Goal: Information Seeking & Learning: Learn about a topic

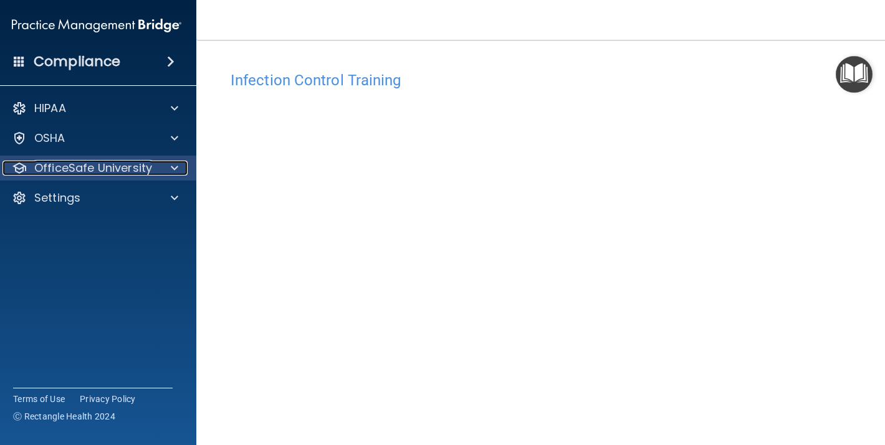
click at [57, 169] on p "OfficeSafe University" at bounding box center [93, 168] width 118 height 15
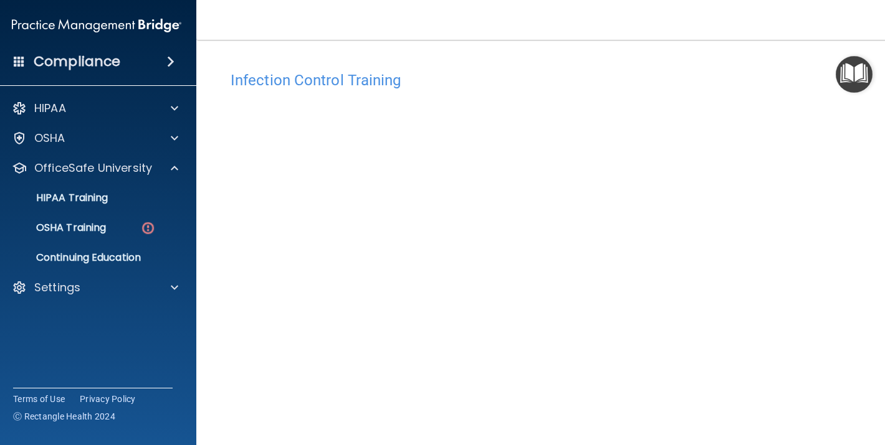
click at [40, 63] on h4 "Compliance" at bounding box center [77, 61] width 87 height 17
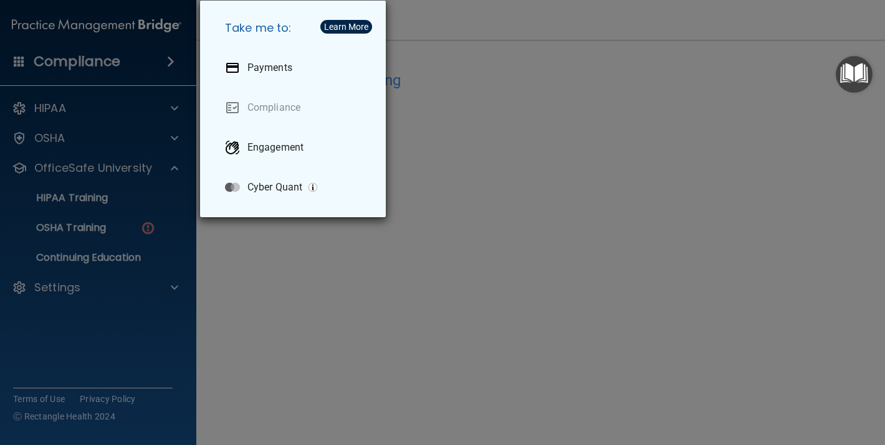
click at [87, 117] on div "Take me to: Payments Compliance Engagement Cyber Quant" at bounding box center [442, 222] width 885 height 445
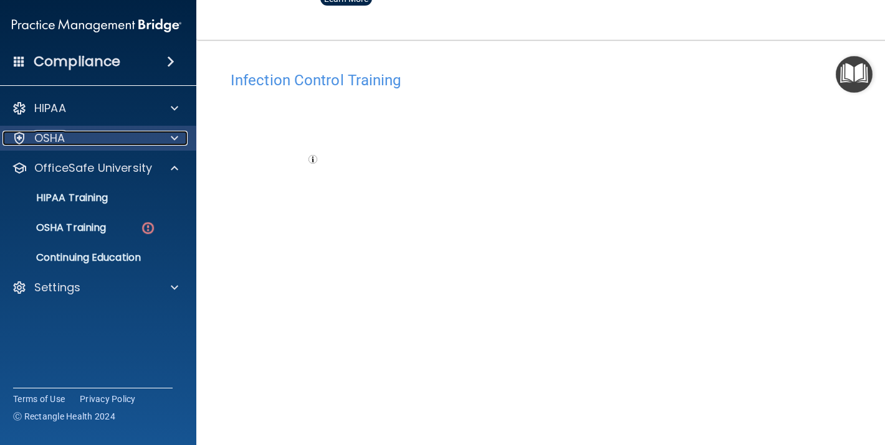
click at [85, 141] on div "OSHA" at bounding box center [79, 138] width 154 height 15
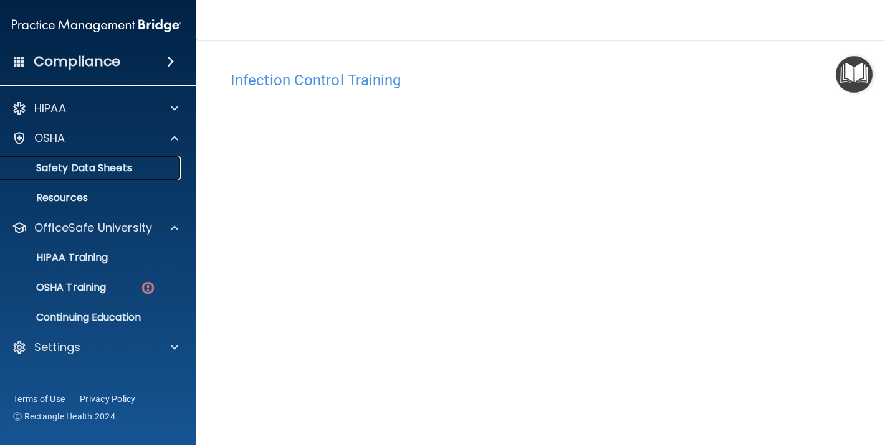
click at [85, 165] on p "Safety Data Sheets" at bounding box center [90, 168] width 170 height 12
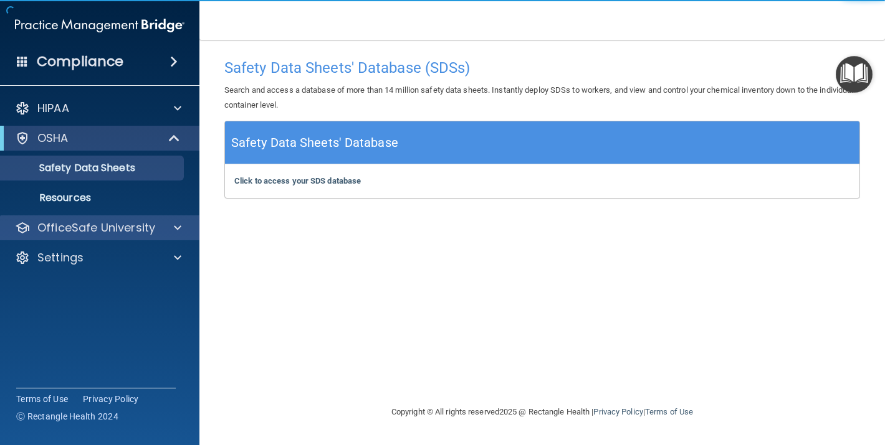
click at [107, 219] on div "OfficeSafe University" at bounding box center [100, 228] width 200 height 25
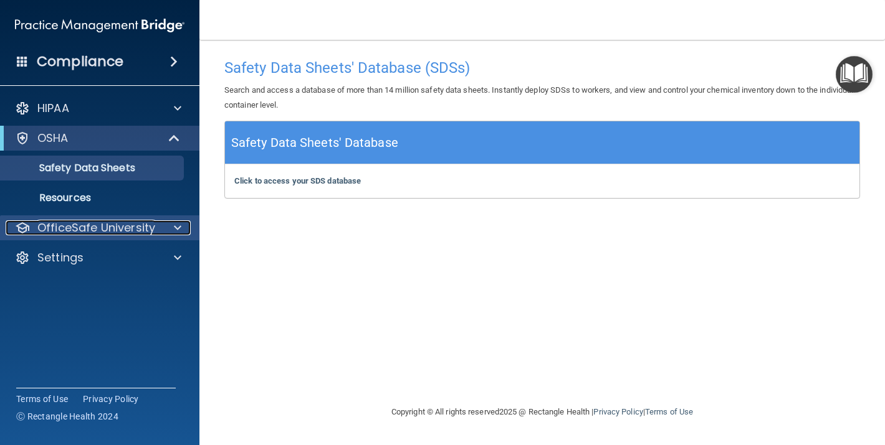
click at [133, 225] on p "OfficeSafe University" at bounding box center [96, 228] width 118 height 15
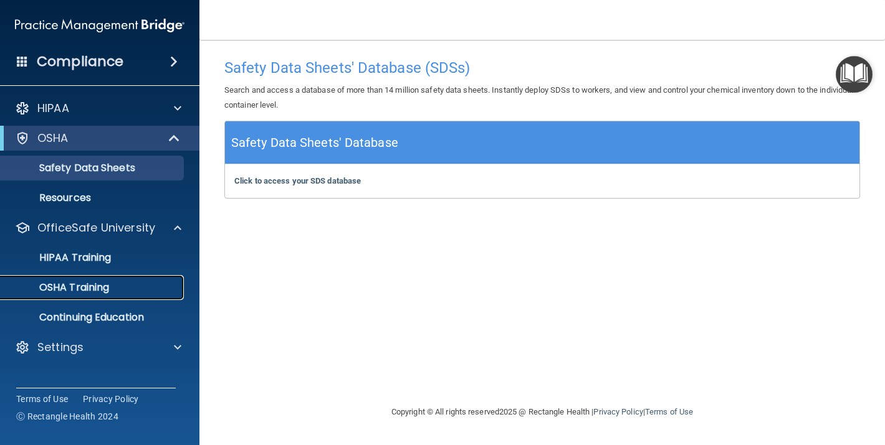
click at [120, 278] on link "OSHA Training" at bounding box center [86, 287] width 196 height 25
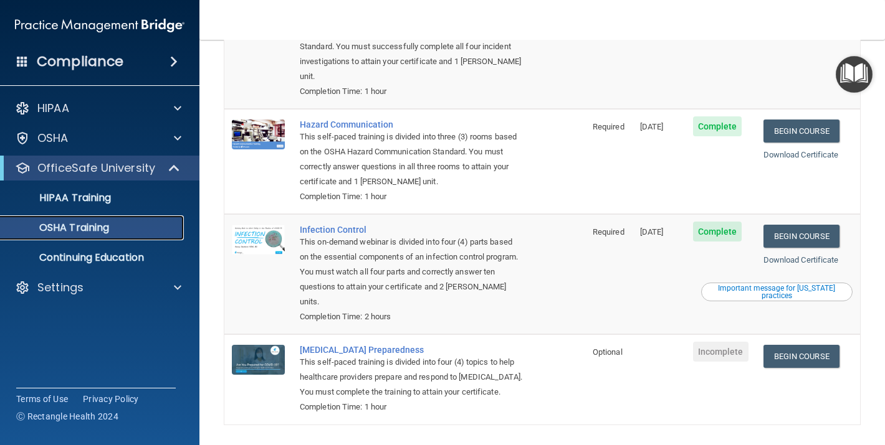
scroll to position [149, 0]
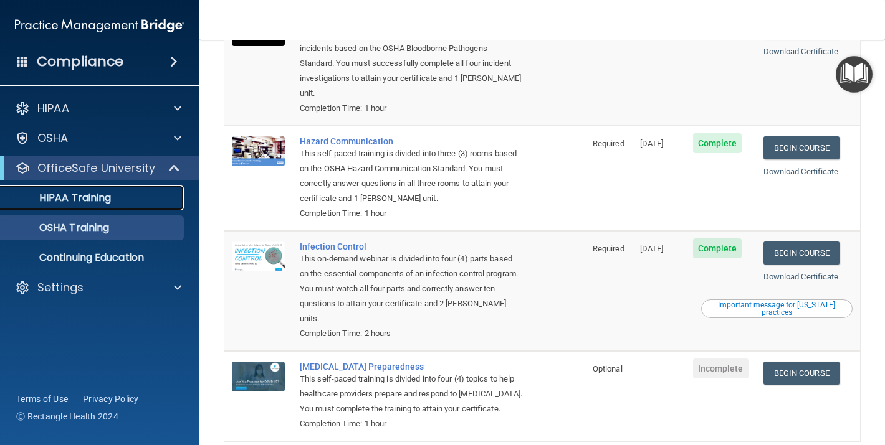
click at [159, 192] on div "HIPAA Training" at bounding box center [93, 198] width 170 height 12
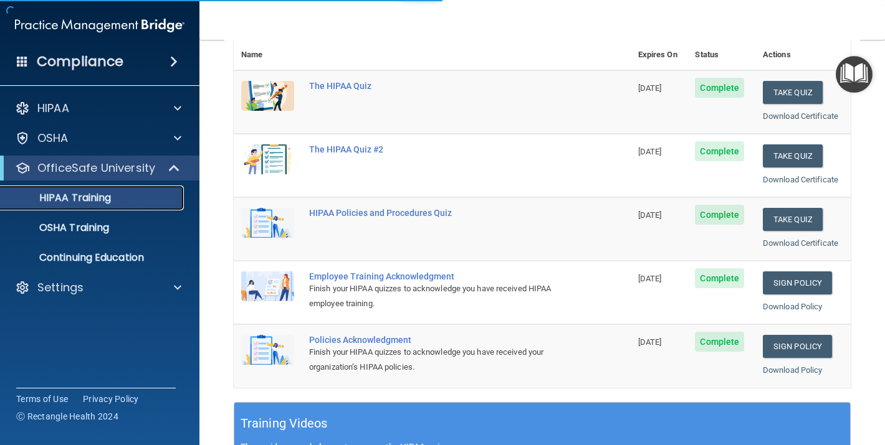
scroll to position [475, 0]
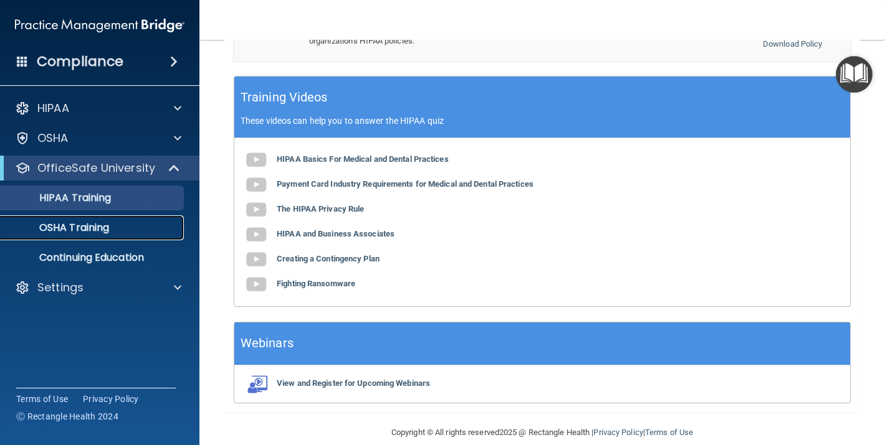
click at [146, 230] on div "OSHA Training" at bounding box center [93, 228] width 170 height 12
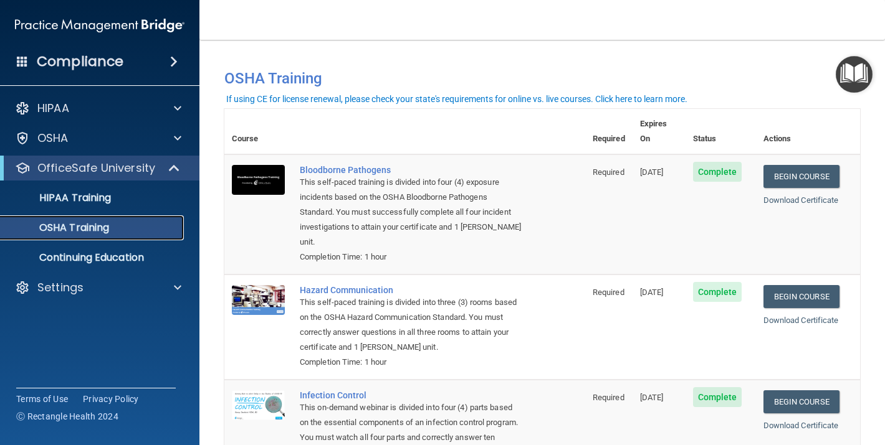
scroll to position [166, 0]
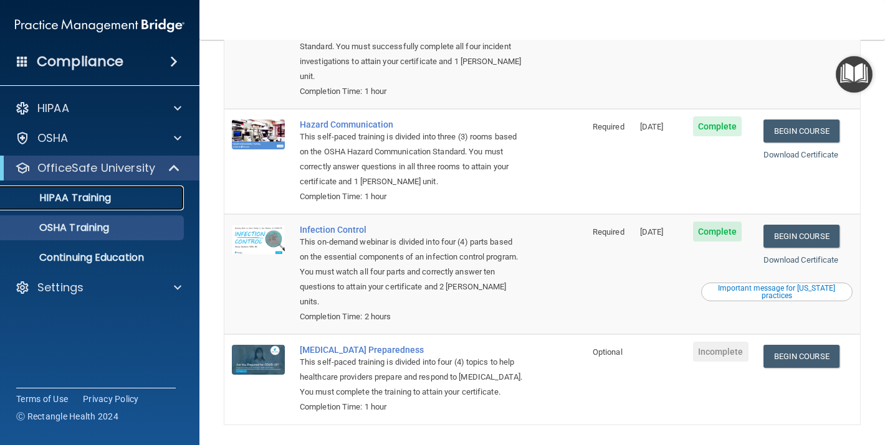
click at [77, 202] on p "HIPAA Training" at bounding box center [59, 198] width 103 height 12
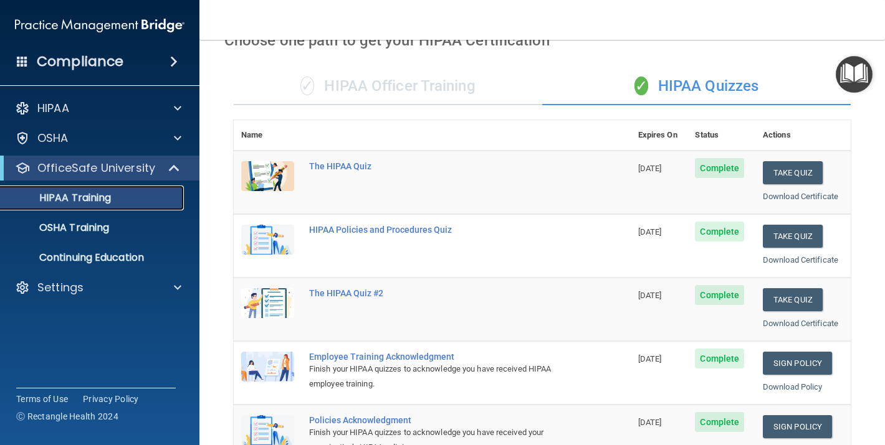
scroll to position [268, 0]
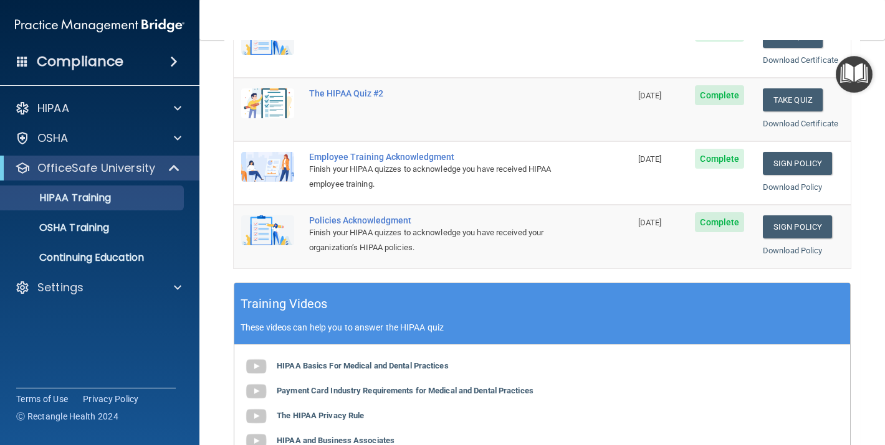
click at [136, 213] on ul "HIPAA Training OSHA Training Continuing Education" at bounding box center [101, 226] width 226 height 90
click at [138, 226] on div "OSHA Training" at bounding box center [93, 228] width 170 height 12
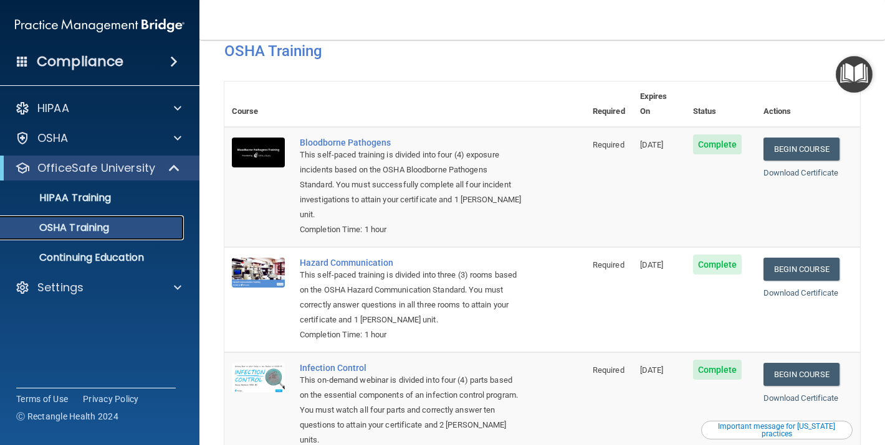
scroll to position [21, 0]
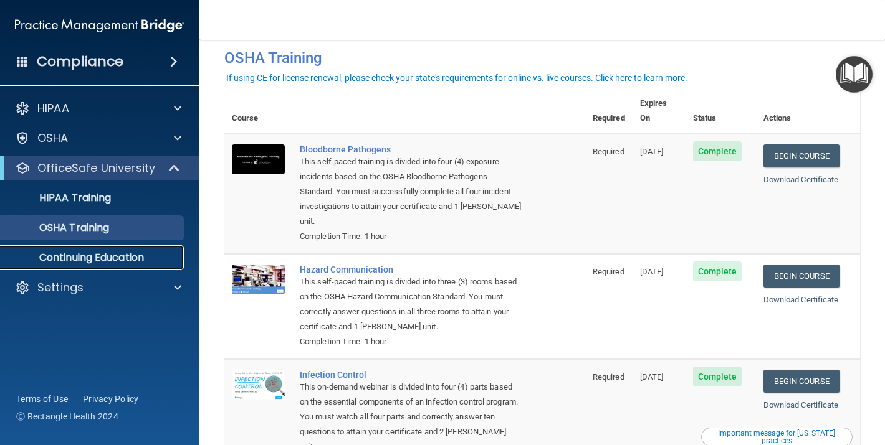
click at [67, 253] on p "Continuing Education" at bounding box center [93, 258] width 170 height 12
